Goal: Task Accomplishment & Management: Manage account settings

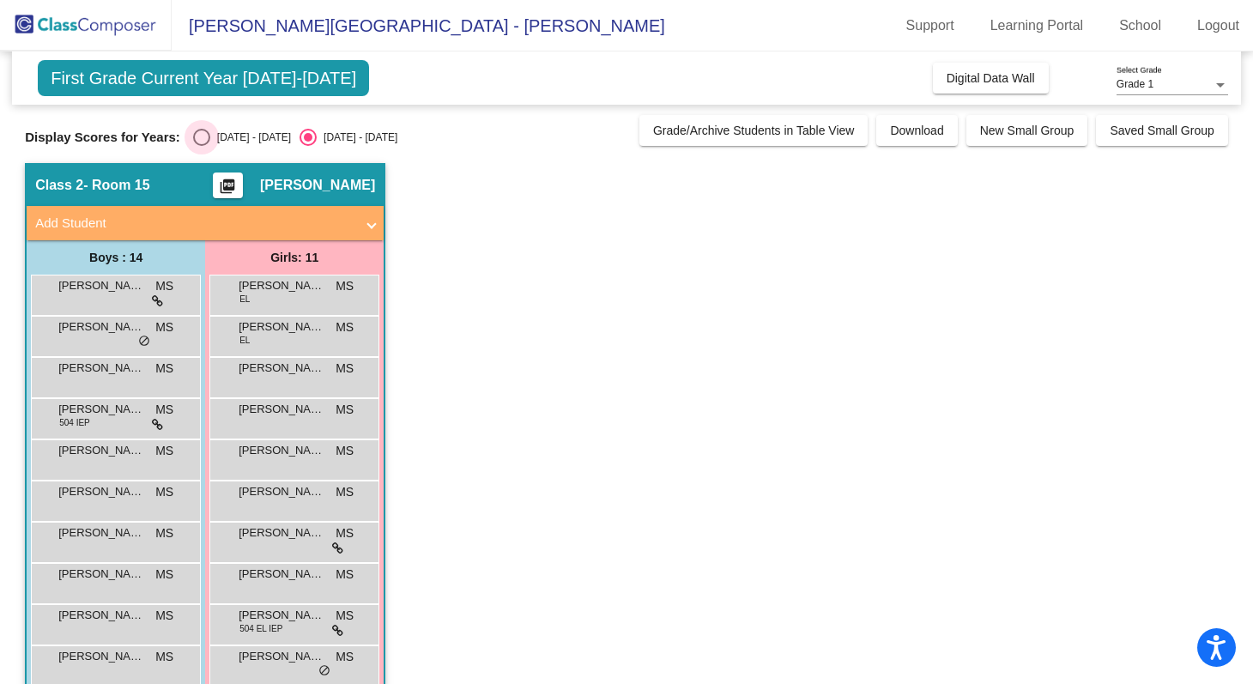
click at [232, 142] on div "2024 - 2025" at bounding box center [250, 137] width 81 height 15
click at [202, 146] on input "2024 - 2025" at bounding box center [201, 146] width 1 height 1
radio input "true"
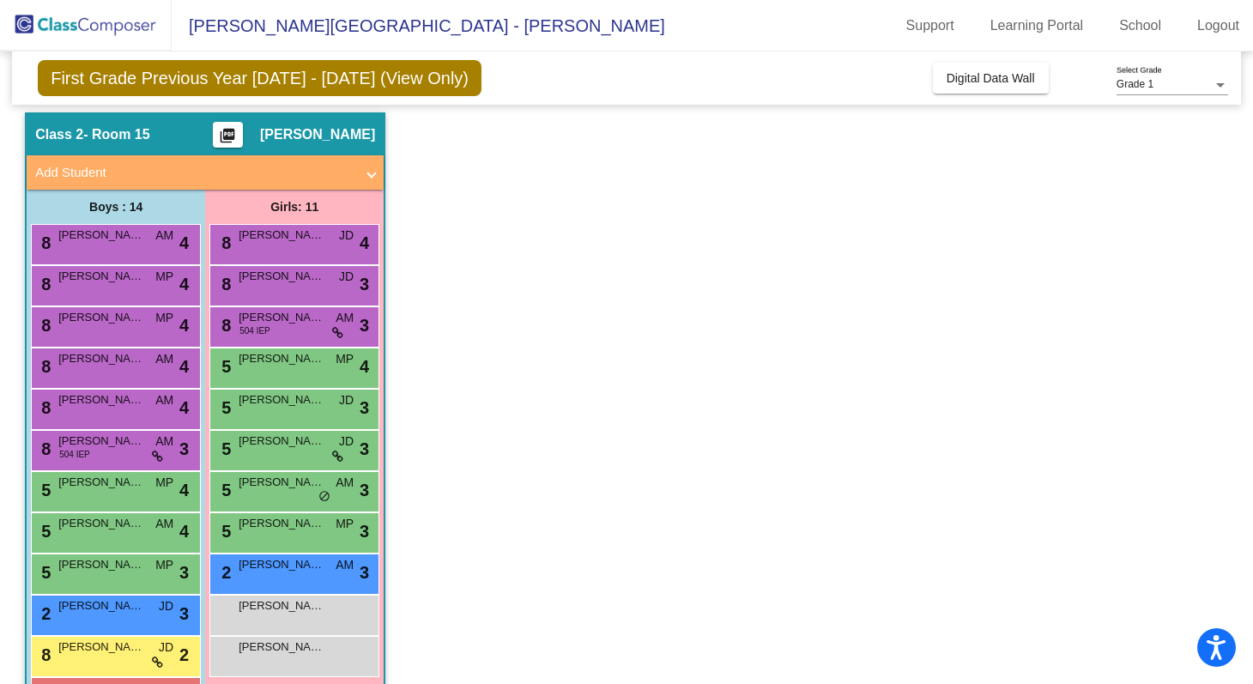
scroll to position [57, 0]
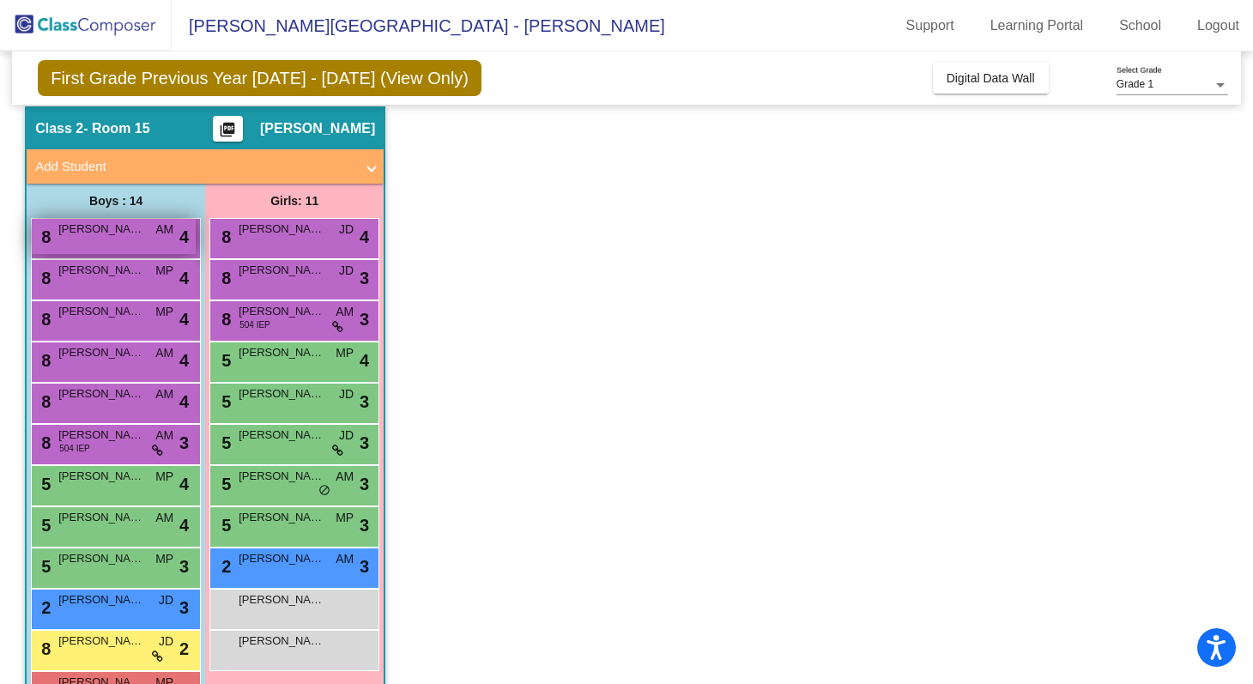
click at [124, 231] on span "Barcot Henok" at bounding box center [101, 229] width 86 height 17
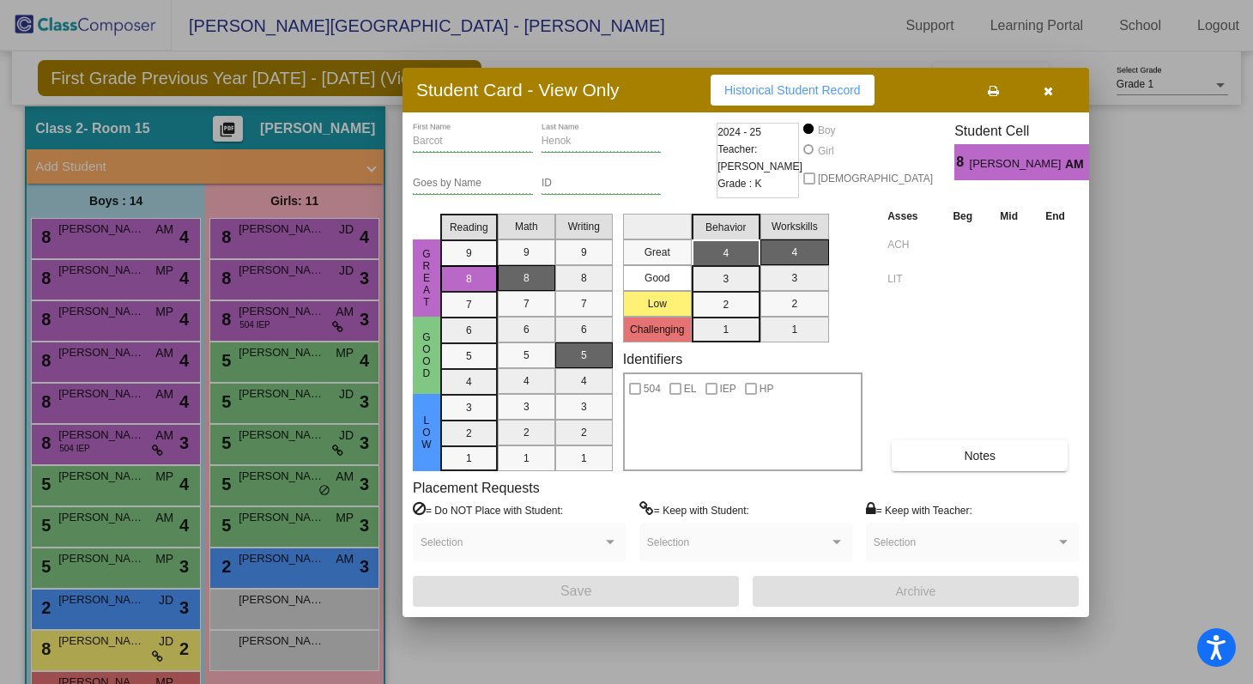
click at [125, 282] on div at bounding box center [626, 342] width 1253 height 684
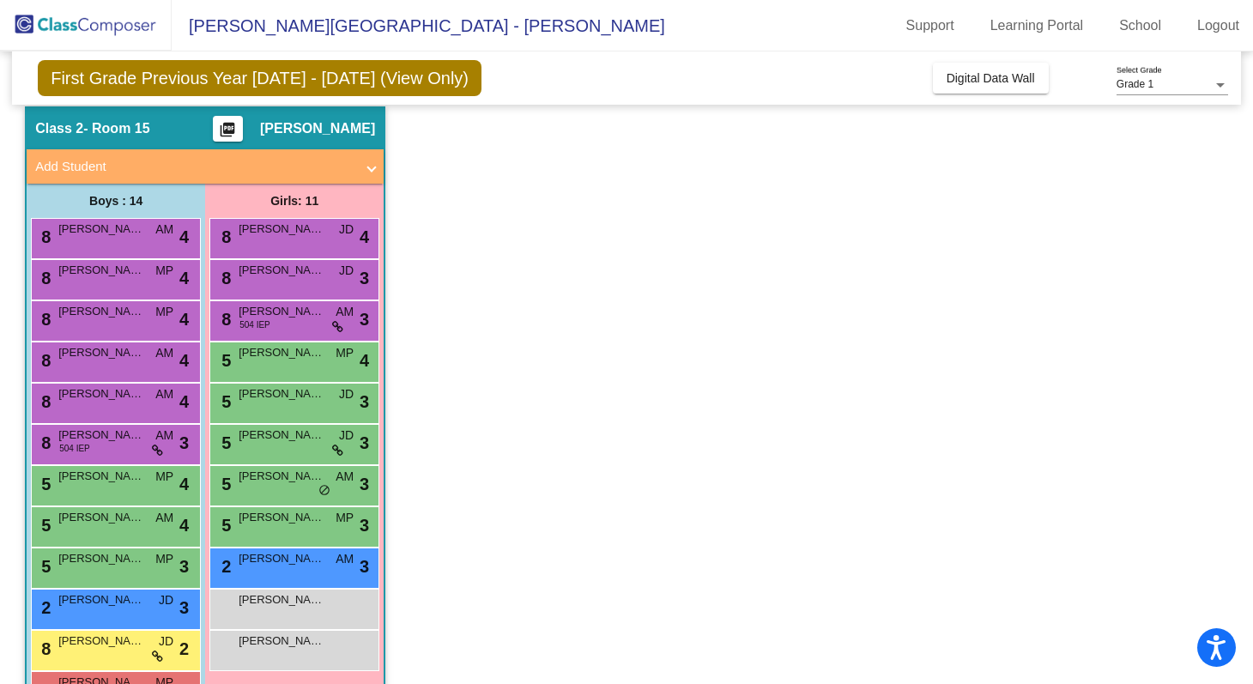
click at [125, 282] on div "8 Jonathan Tsai MP lock do_not_disturb_alt 4" at bounding box center [114, 277] width 164 height 35
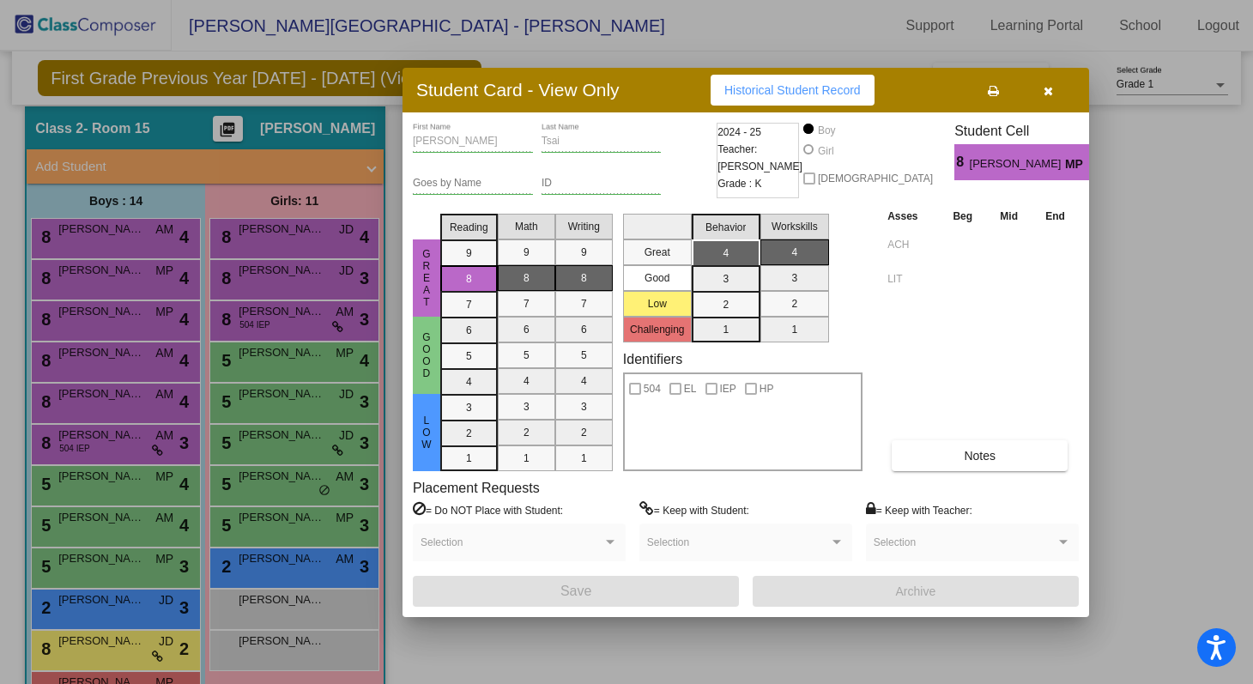
scroll to position [0, 0]
click at [1048, 93] on icon "button" at bounding box center [1048, 91] width 9 height 12
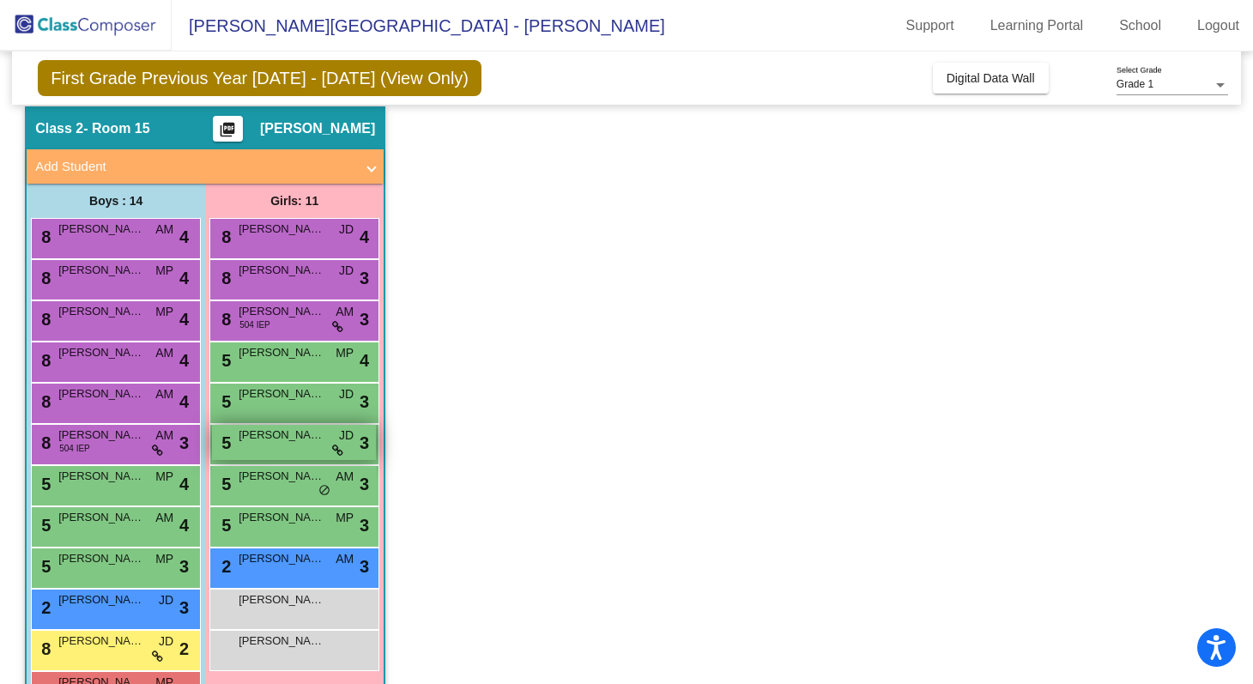
scroll to position [195, 0]
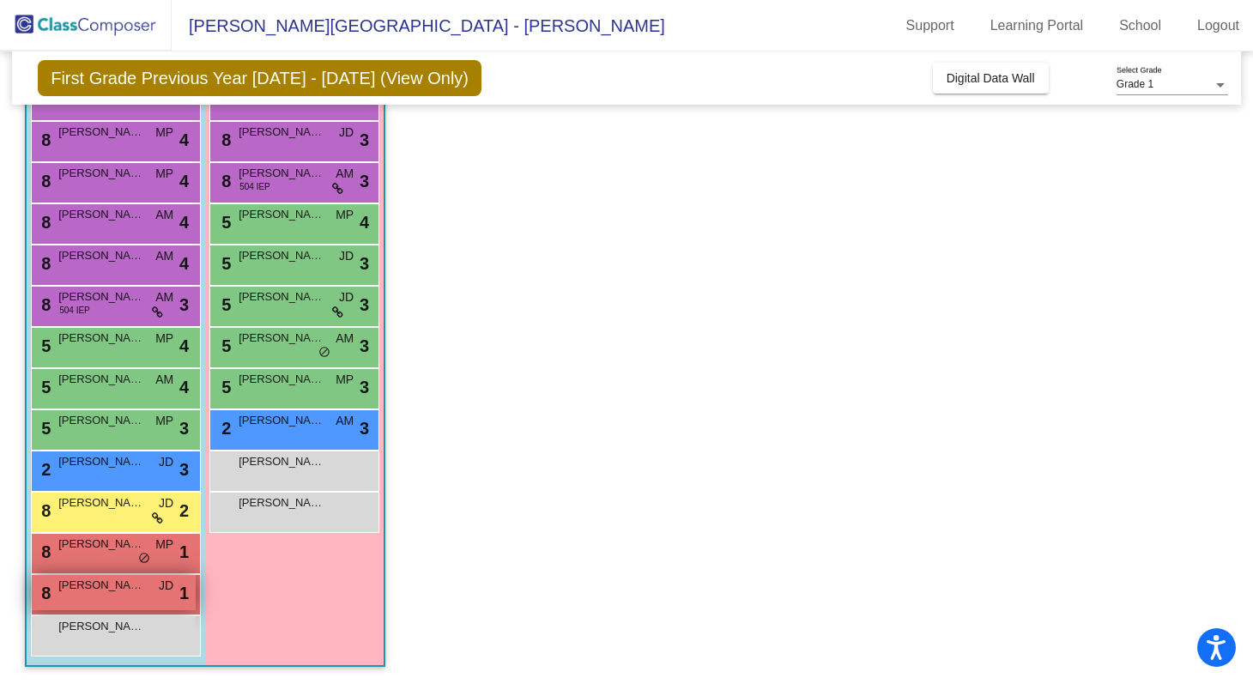
click at [113, 585] on span "Kian Kankeshwar" at bounding box center [101, 585] width 86 height 17
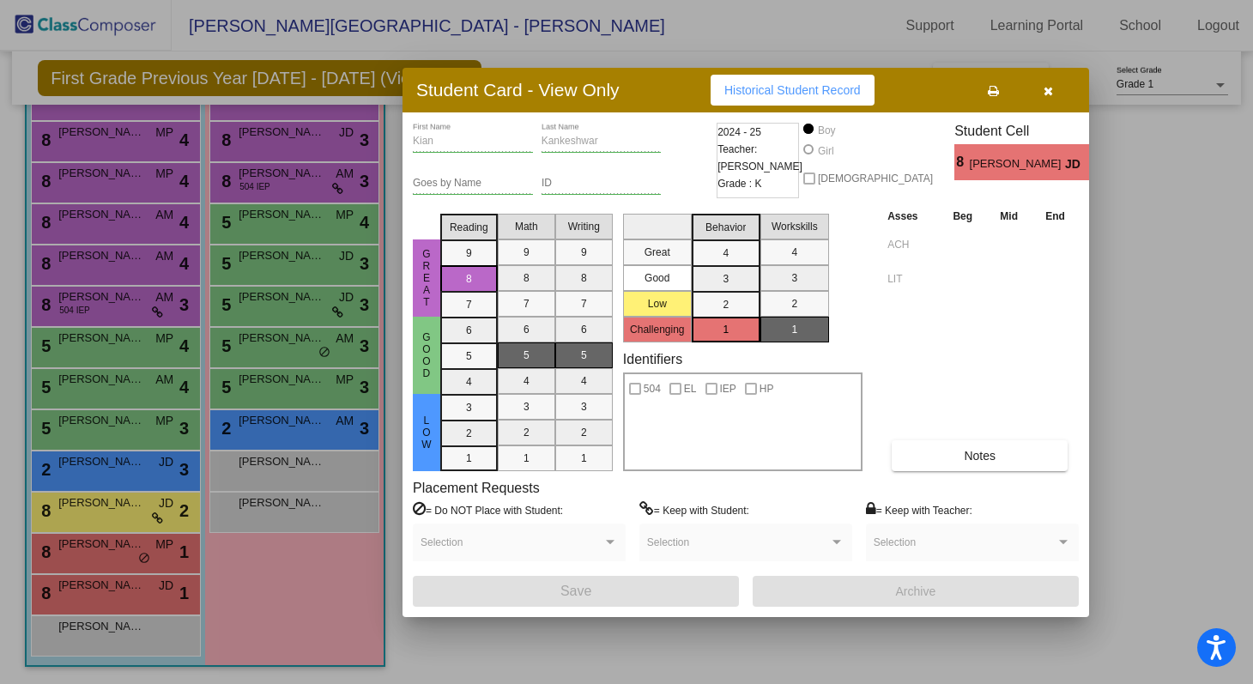
click at [1047, 91] on icon "button" at bounding box center [1048, 91] width 9 height 12
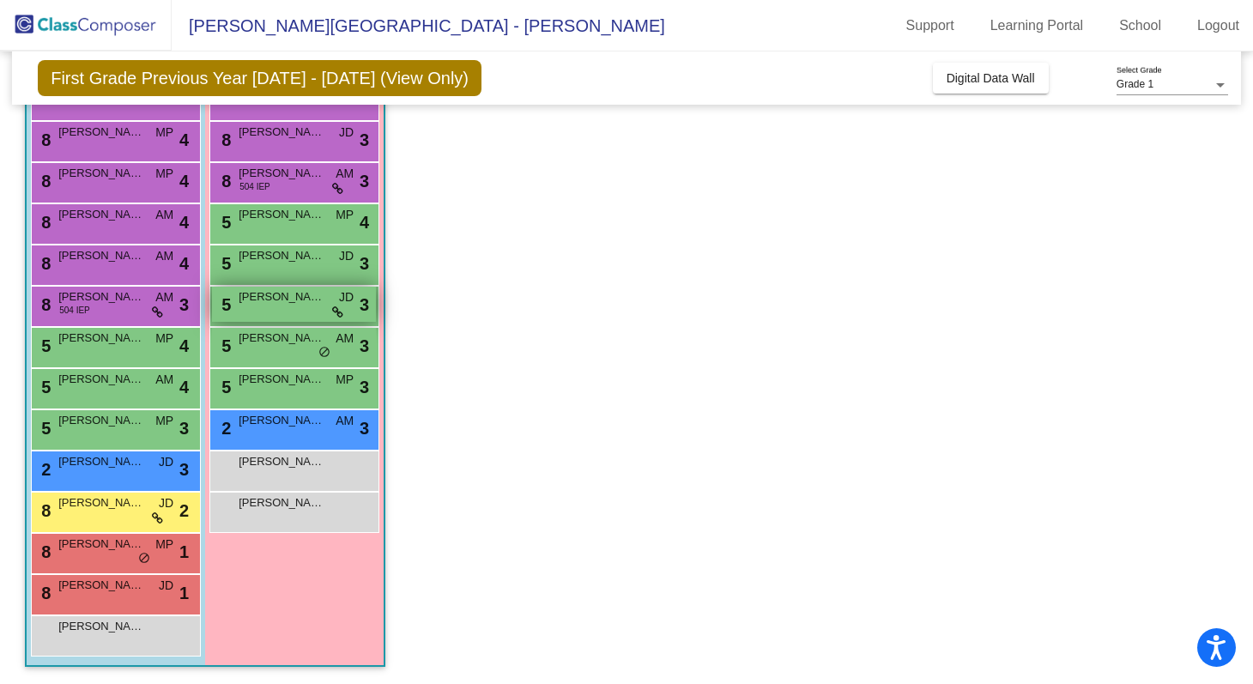
click at [286, 302] on span "Evelyn Teng" at bounding box center [282, 296] width 86 height 17
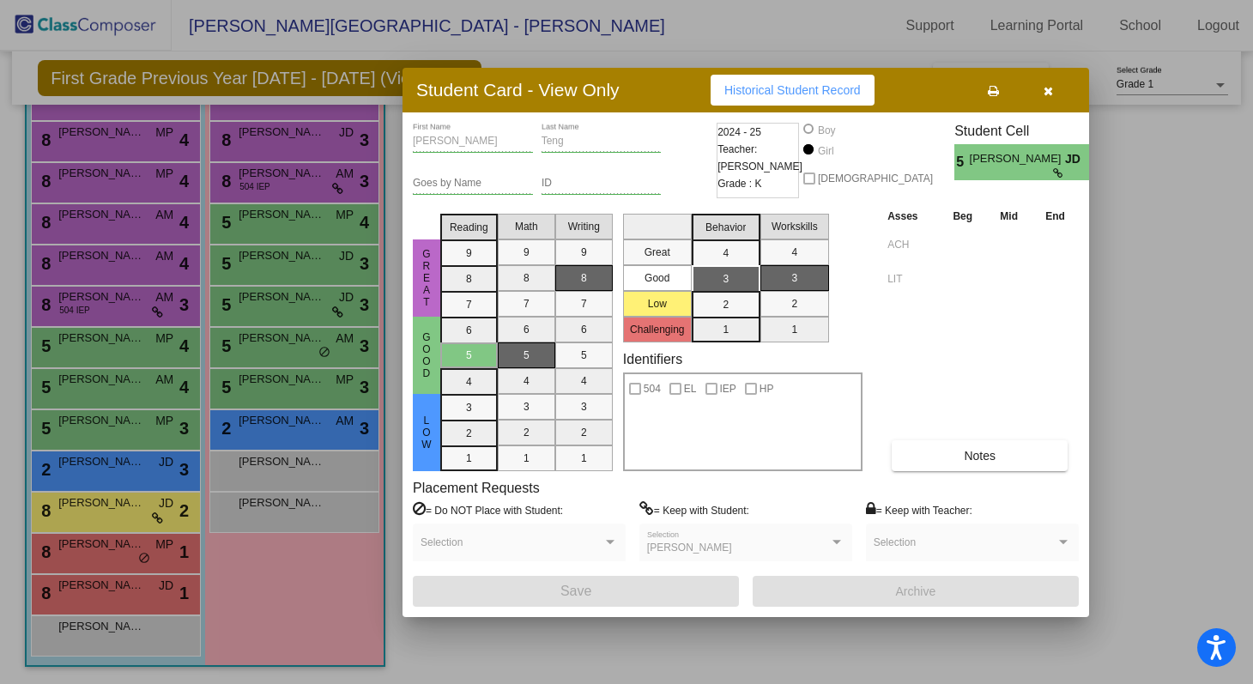
click at [285, 141] on div at bounding box center [626, 342] width 1253 height 684
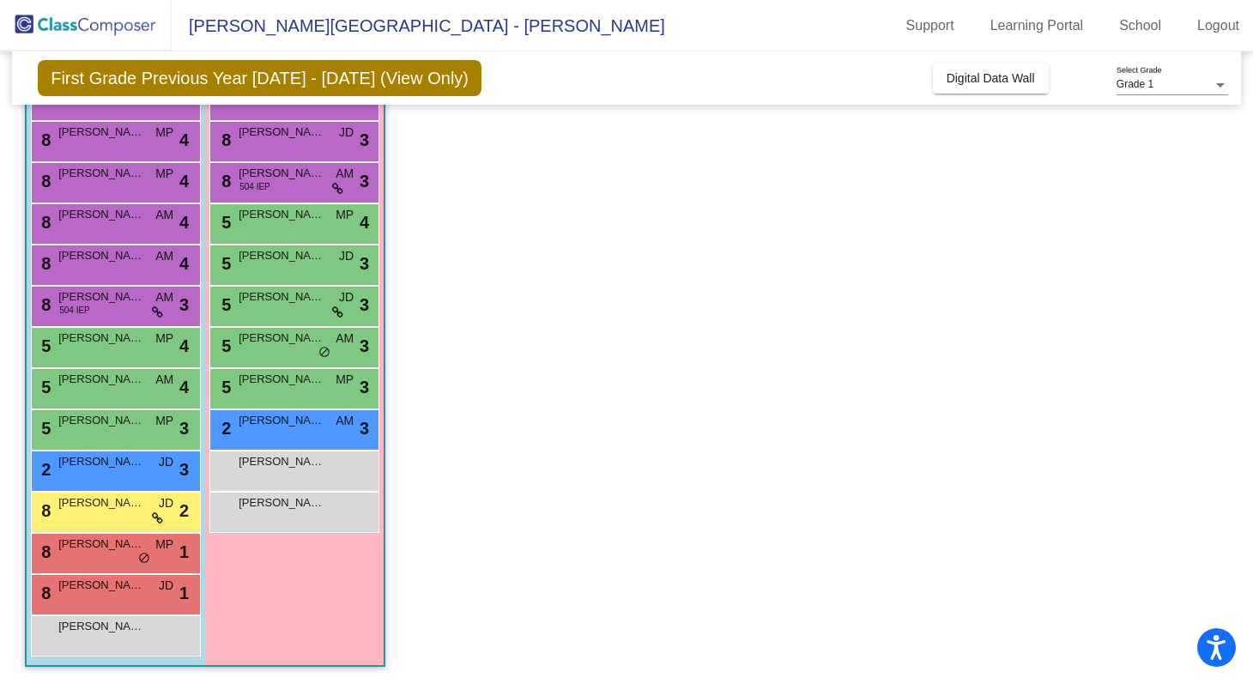
click at [285, 141] on div "8 Amelia Xi JD lock do_not_disturb_alt 3" at bounding box center [294, 139] width 164 height 35
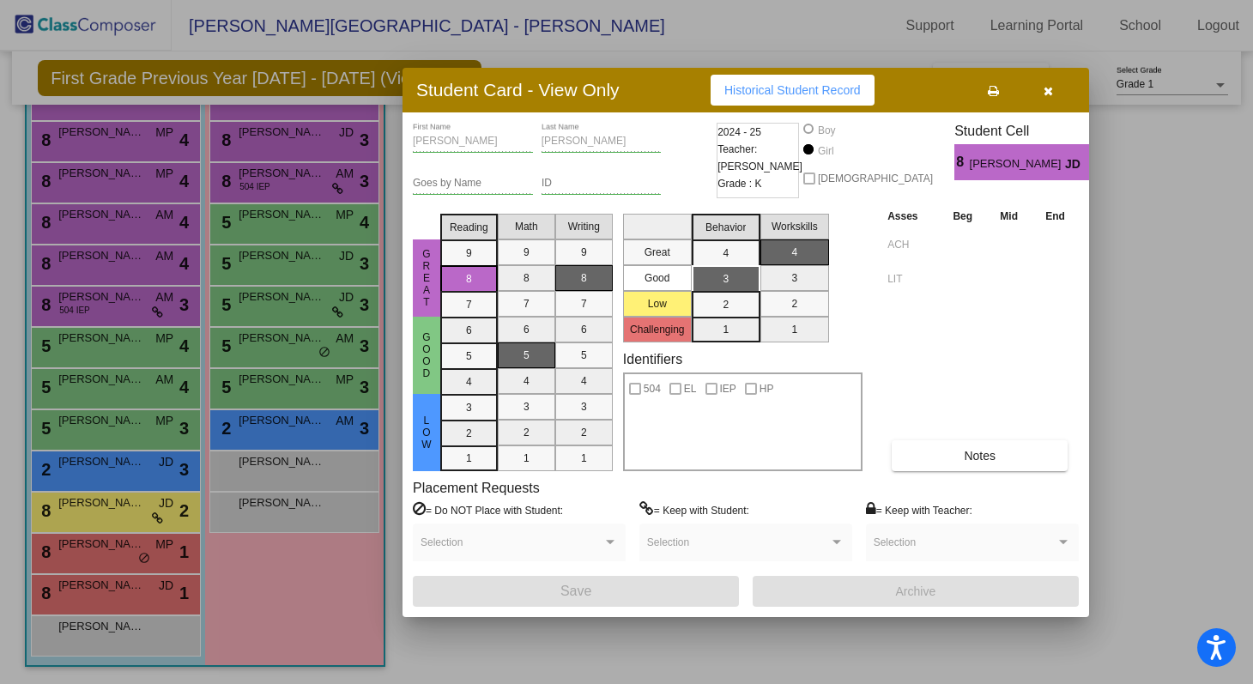
click at [121, 270] on div at bounding box center [626, 342] width 1253 height 684
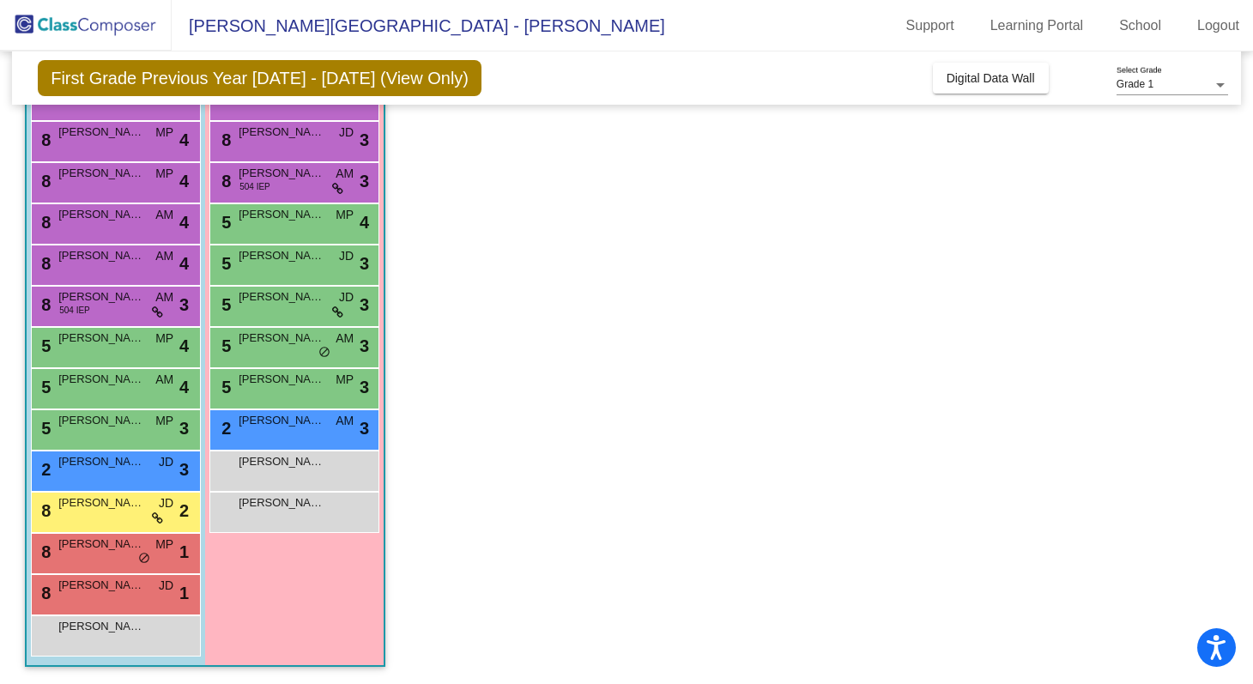
click at [121, 270] on div "8 Steven Wyatt AM lock do_not_disturb_alt 4" at bounding box center [114, 262] width 164 height 35
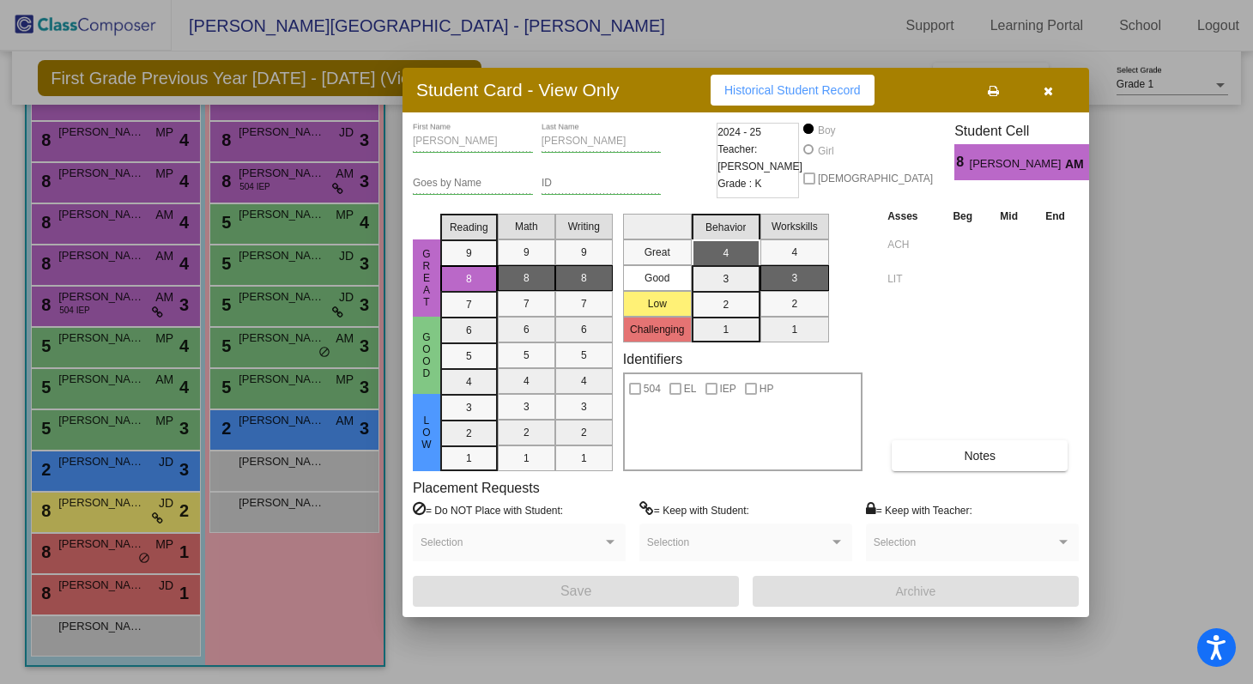
click at [108, 422] on div at bounding box center [626, 342] width 1253 height 684
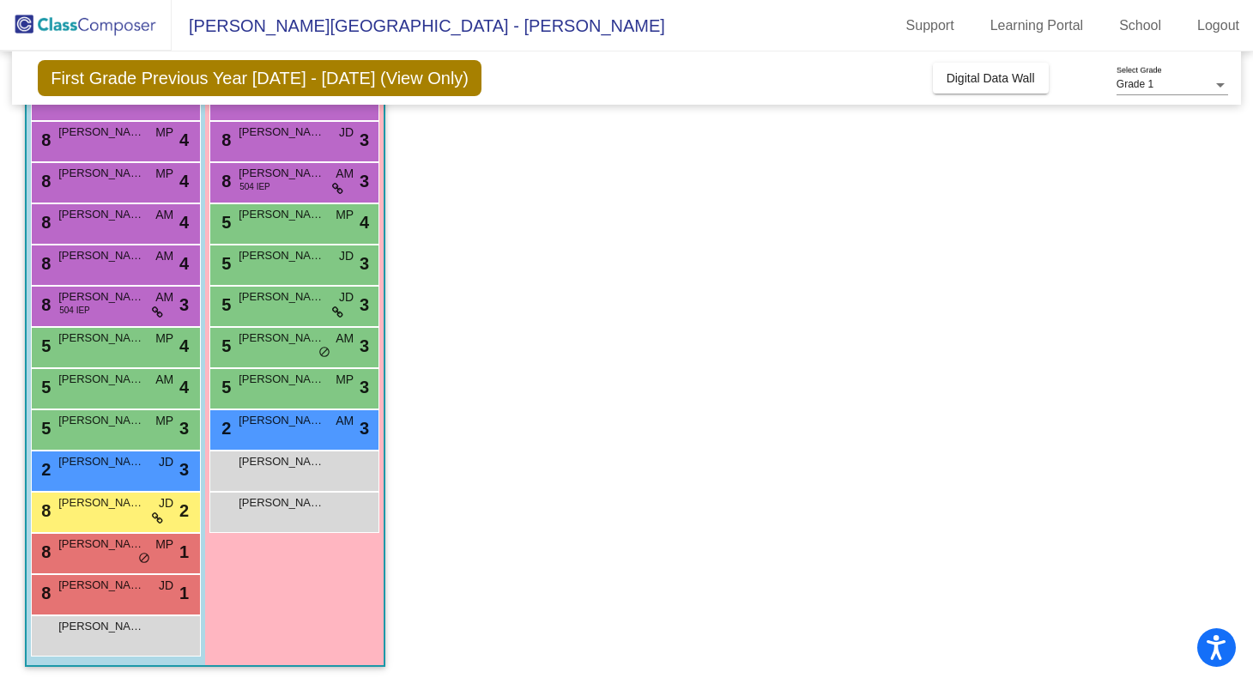
click at [108, 422] on span "Pierce Buric" at bounding box center [101, 420] width 86 height 17
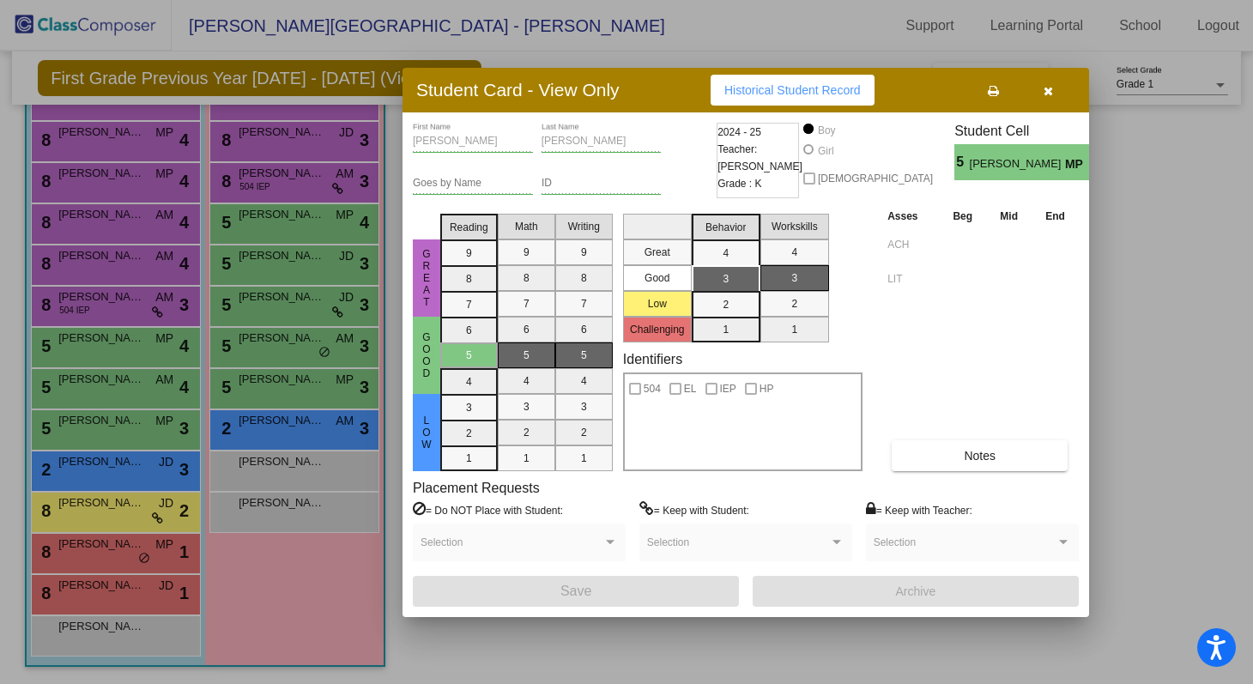
click at [94, 472] on div at bounding box center [626, 342] width 1253 height 684
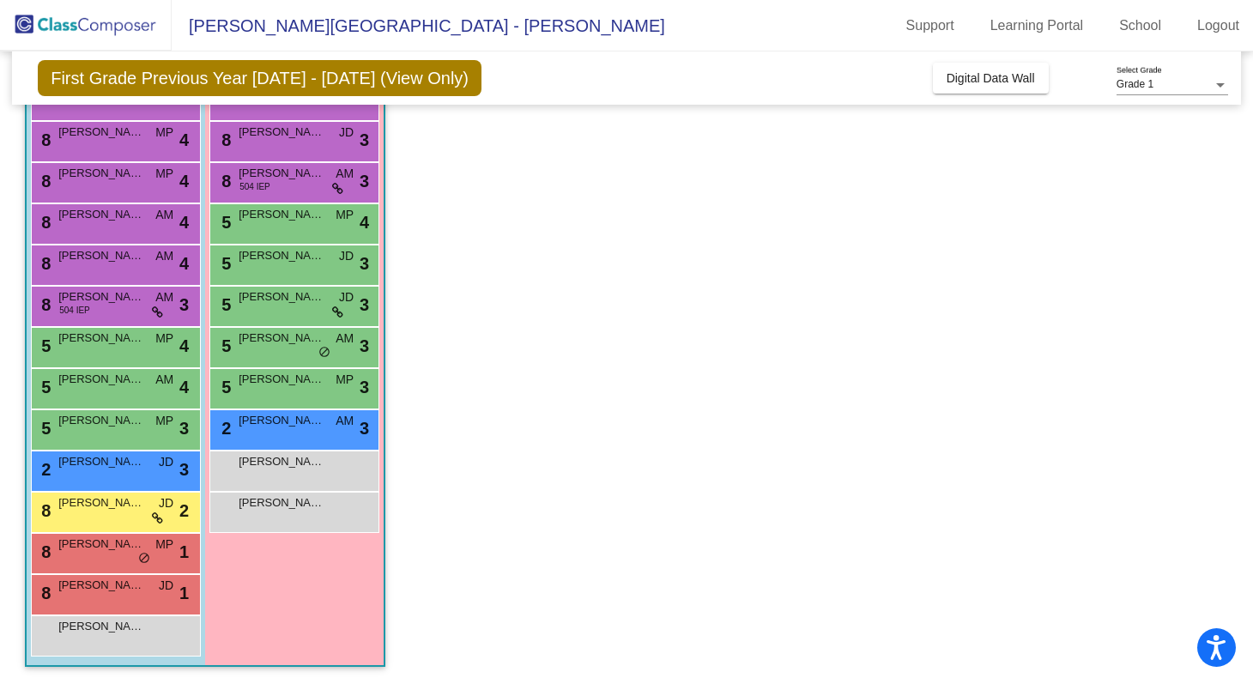
click at [94, 472] on div "2 Henri Emami JD lock do_not_disturb_alt 3" at bounding box center [114, 469] width 164 height 35
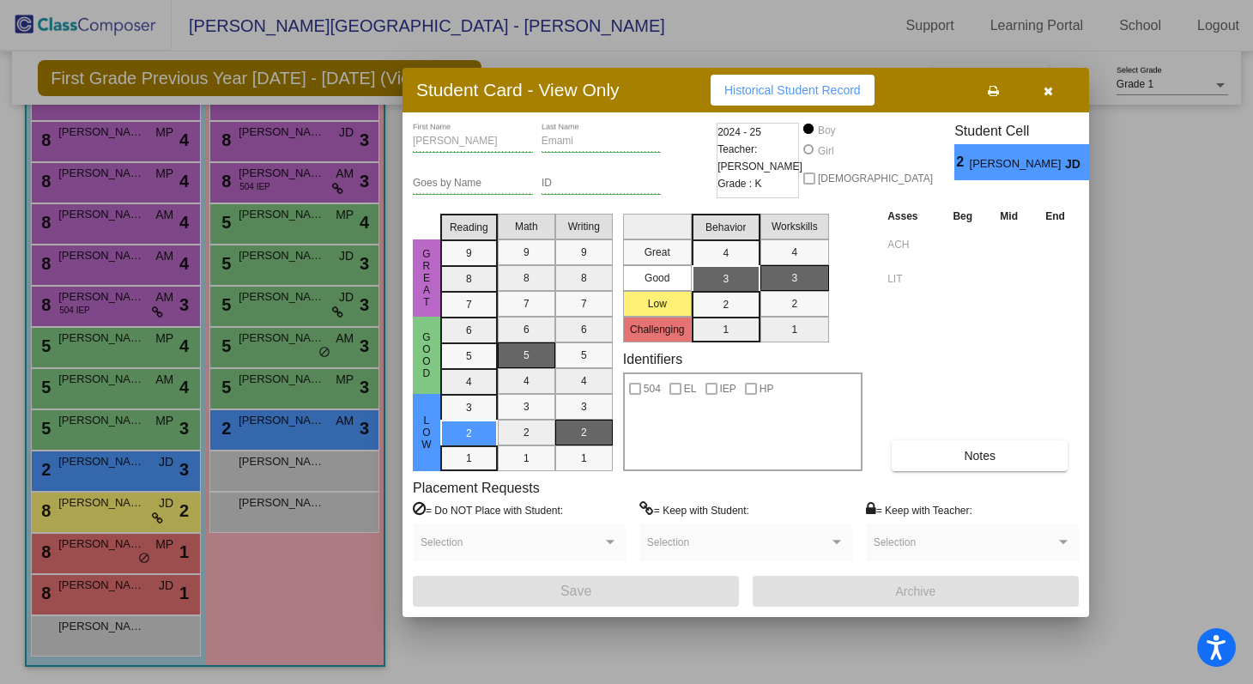
scroll to position [0, 0]
click at [1054, 88] on button "button" at bounding box center [1048, 90] width 55 height 31
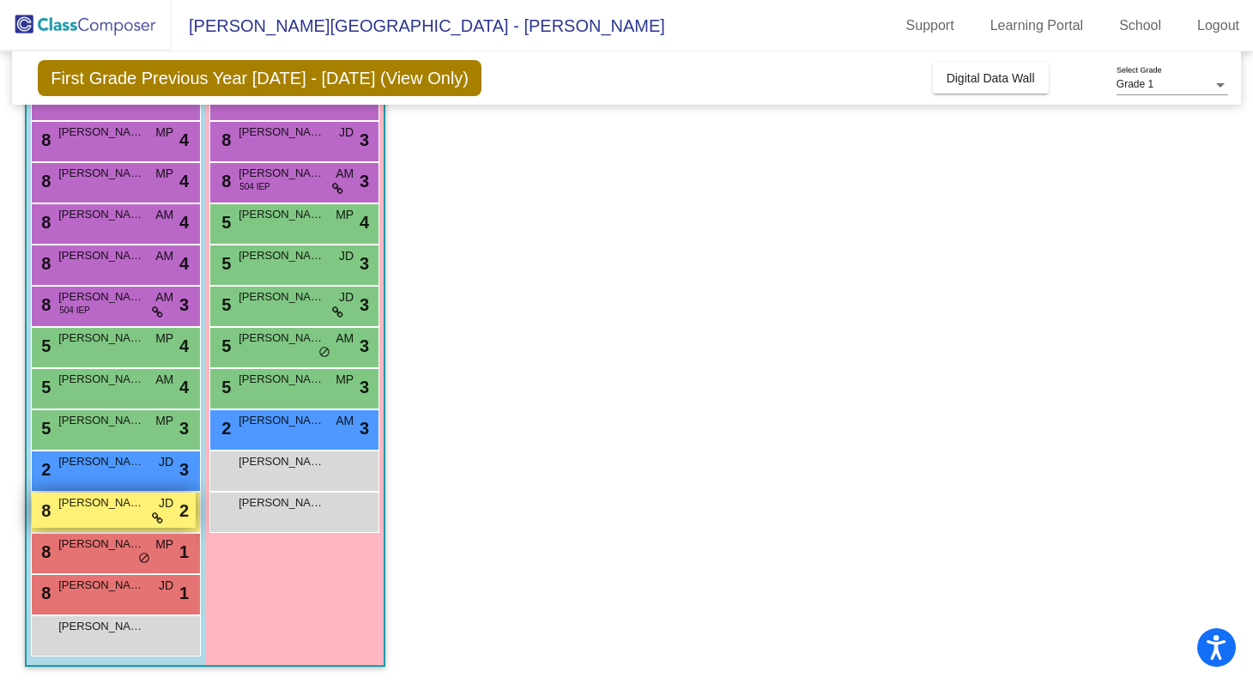
click at [83, 512] on div "8 Aiden Yarmula JD lock do_not_disturb_alt 2" at bounding box center [114, 510] width 164 height 35
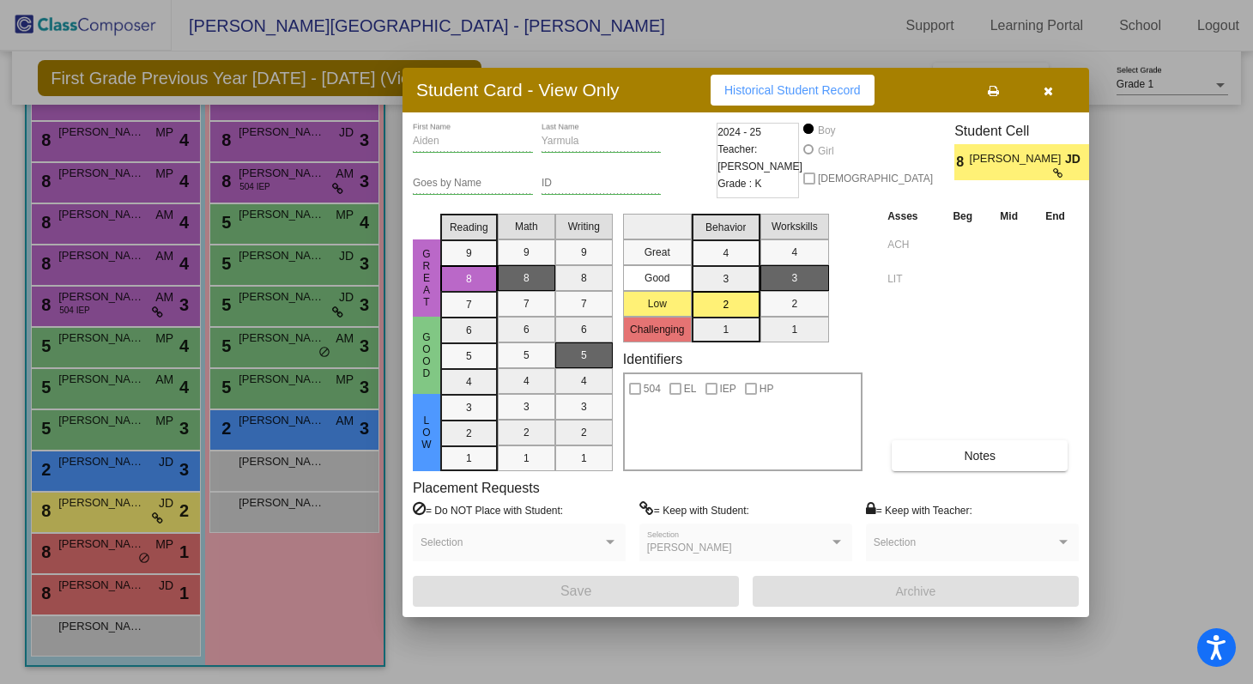
click at [276, 276] on div at bounding box center [626, 342] width 1253 height 684
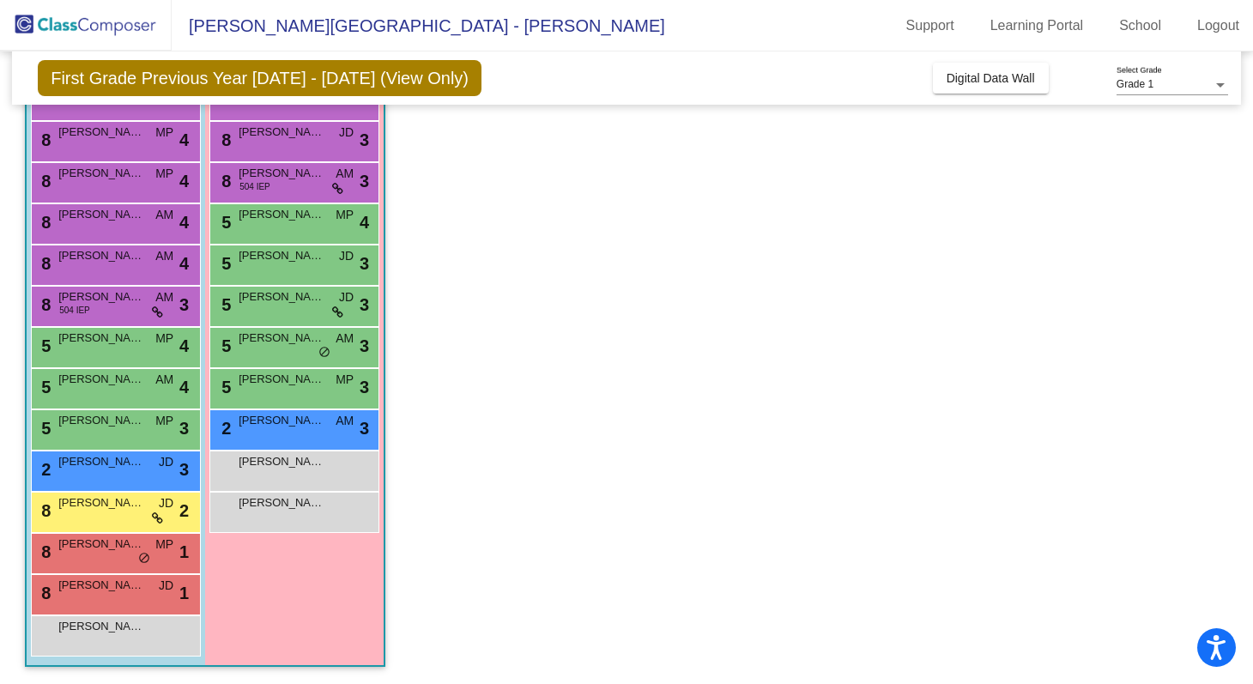
click at [276, 276] on div "5 Darya Farshidi JD lock do_not_disturb_alt 3" at bounding box center [294, 262] width 164 height 35
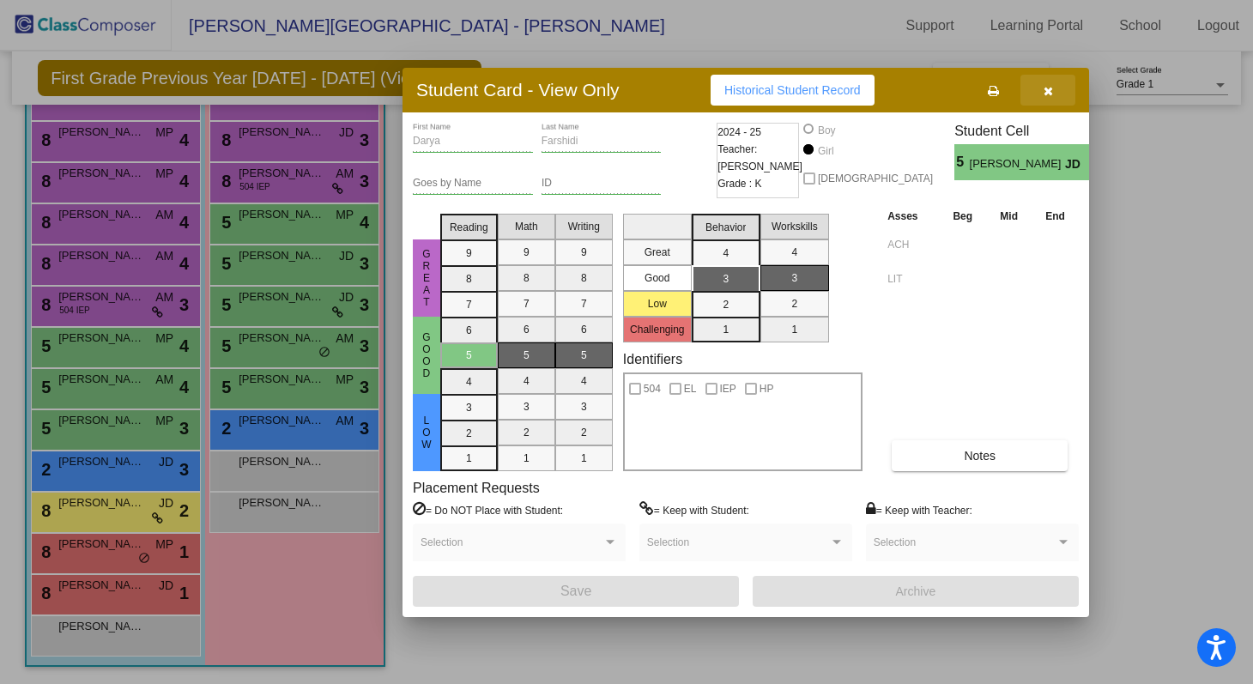
click at [1055, 90] on button "button" at bounding box center [1048, 90] width 55 height 31
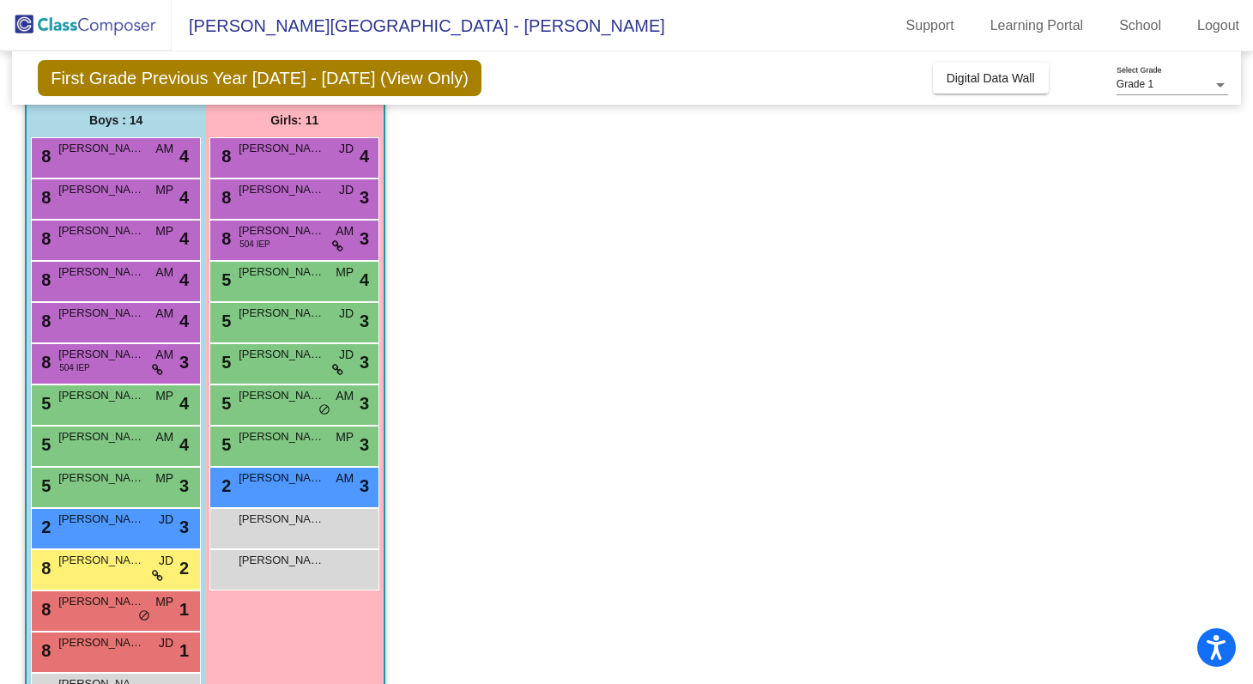
scroll to position [151, 0]
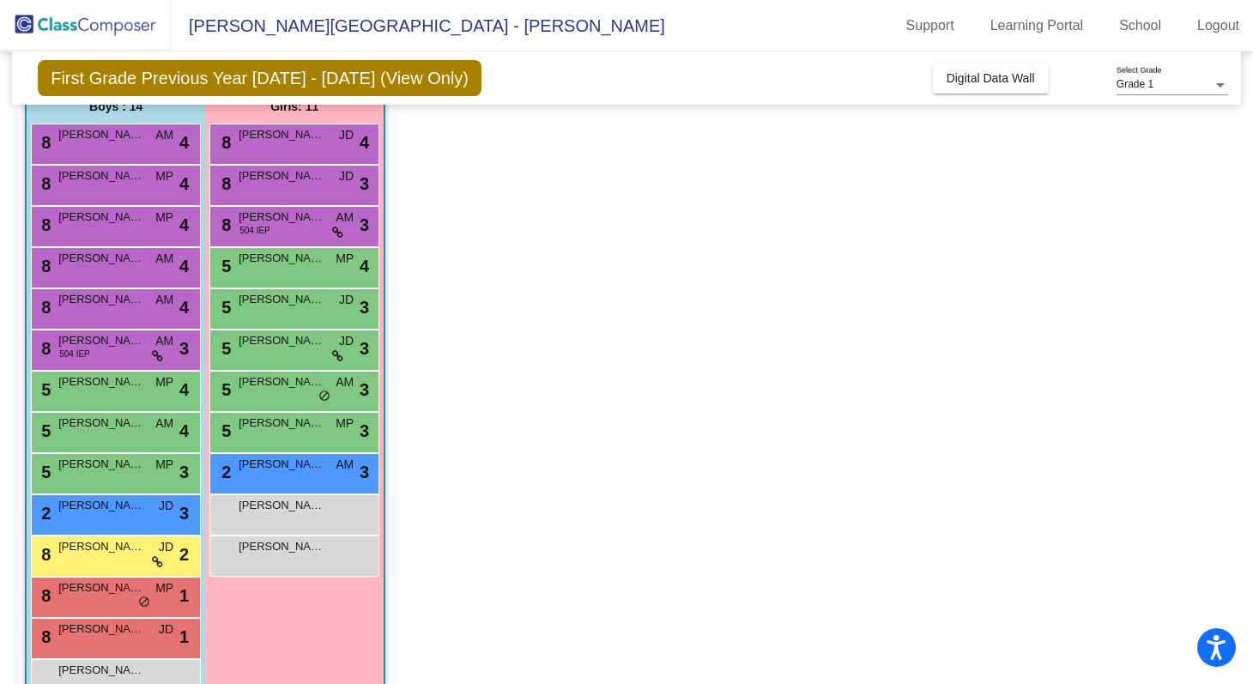
click at [86, 367] on div "8 Eric Harrop 504 IEP AM lock do_not_disturb_alt 3" at bounding box center [116, 350] width 170 height 41
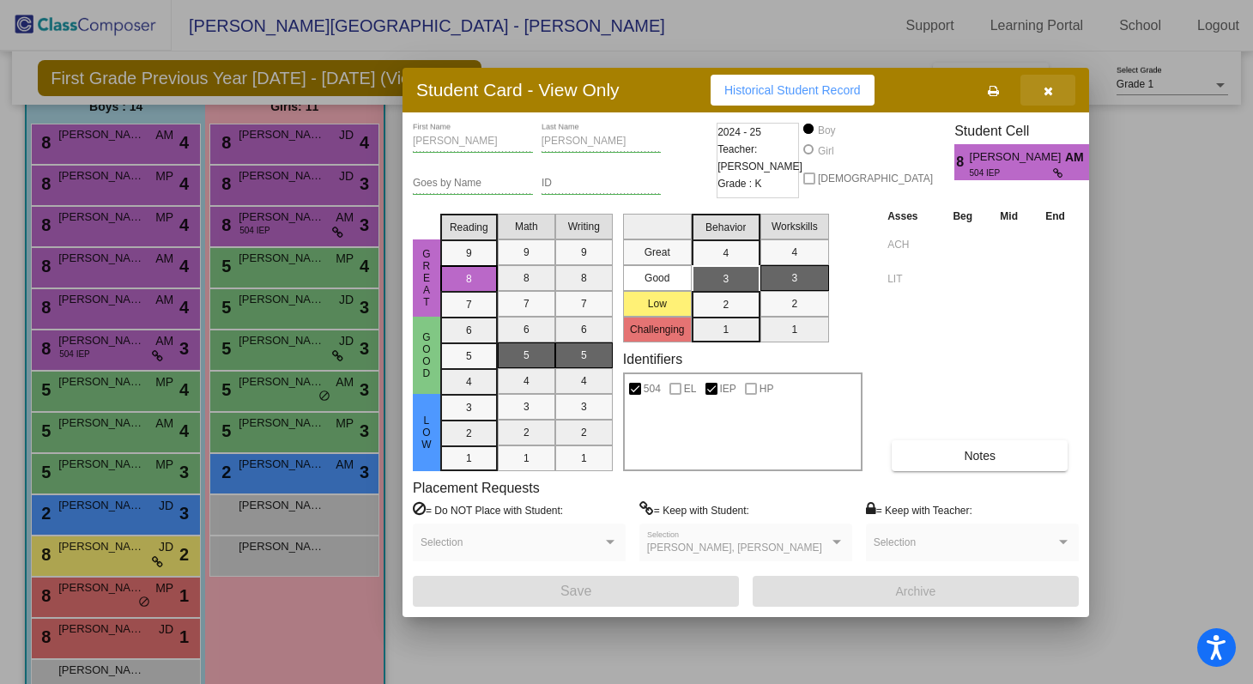
click at [1051, 89] on icon "button" at bounding box center [1048, 91] width 9 height 12
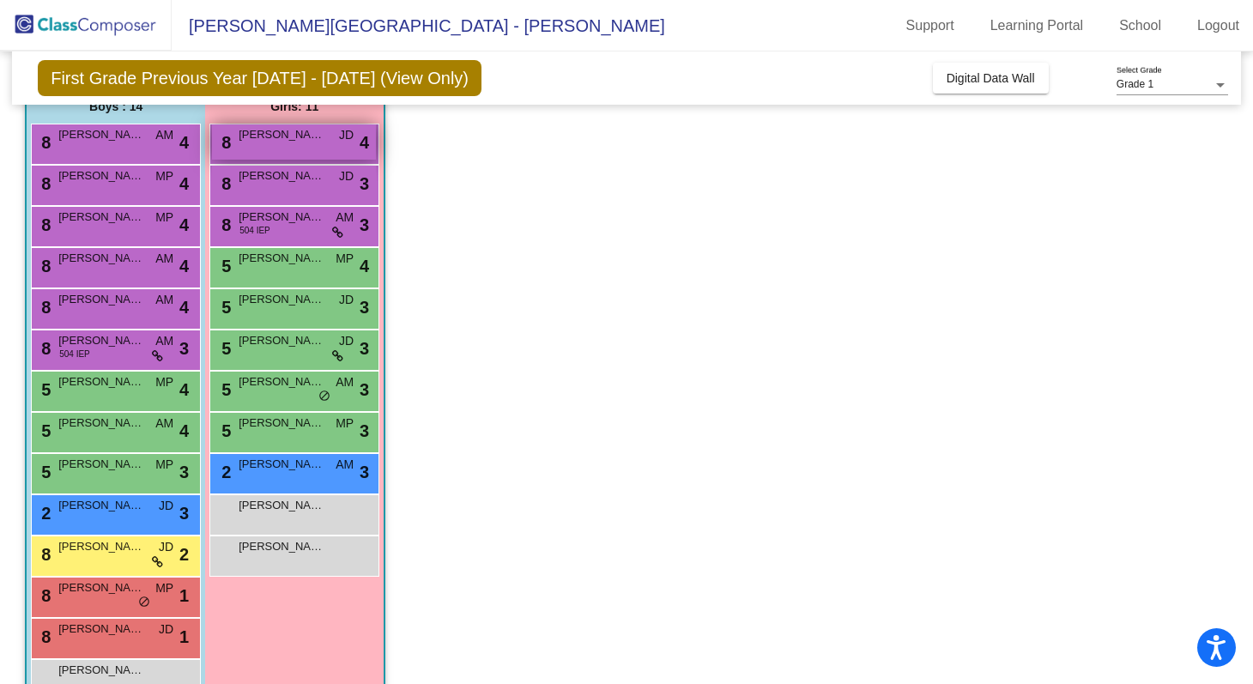
click at [282, 137] on span "Emery Darling" at bounding box center [282, 134] width 86 height 17
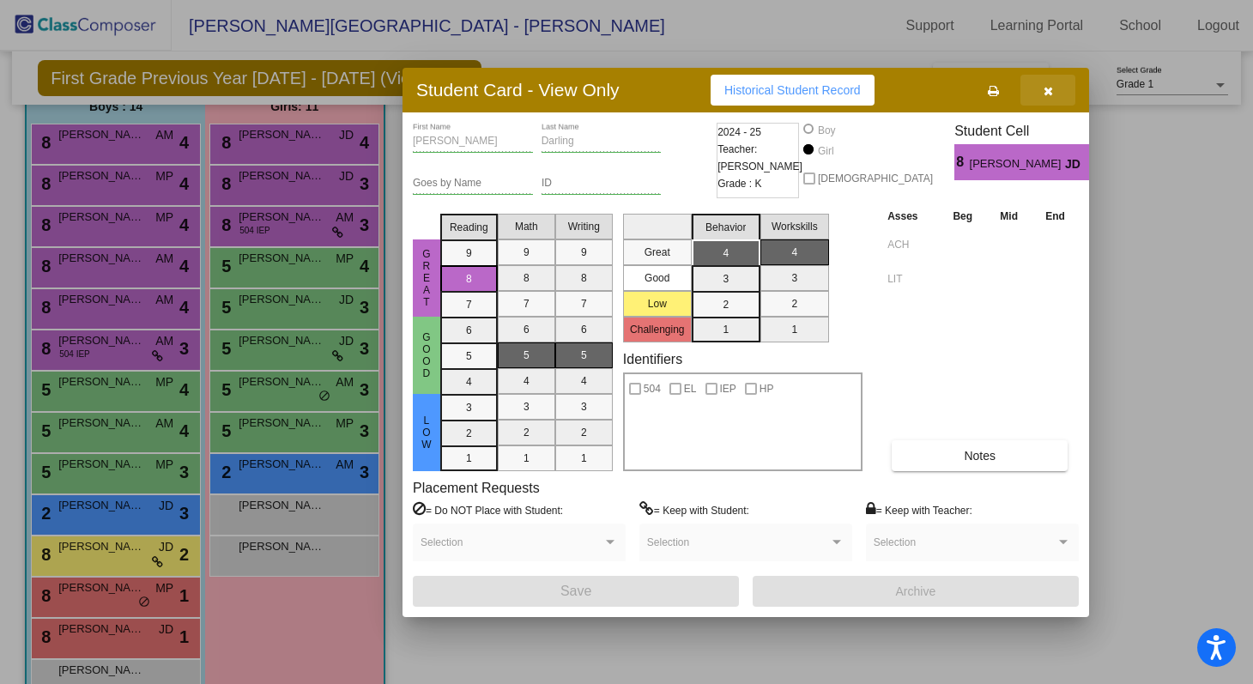
click at [1049, 97] on button "button" at bounding box center [1048, 90] width 55 height 31
